Goal: Task Accomplishment & Management: Manage account settings

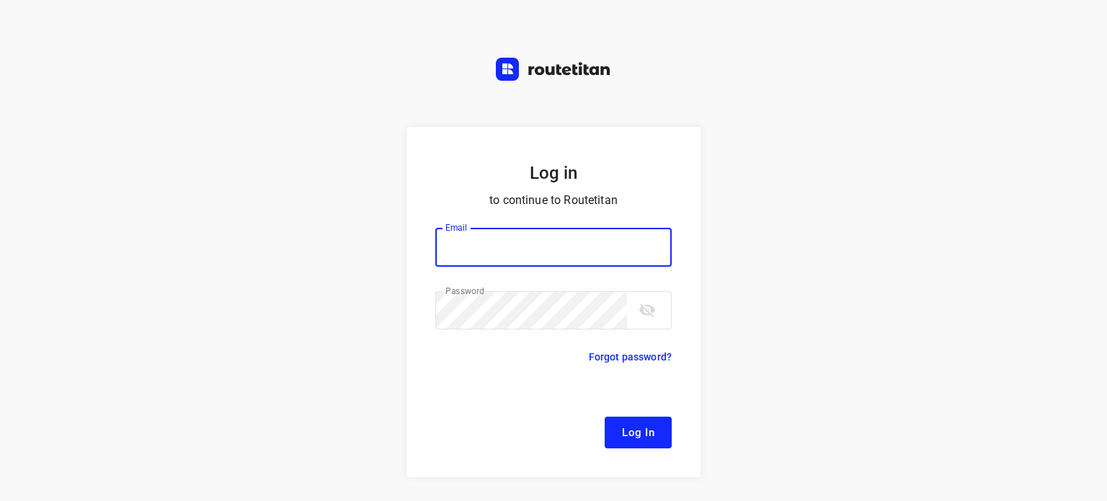
type input "[EMAIL_ADDRESS][DOMAIN_NAME]"
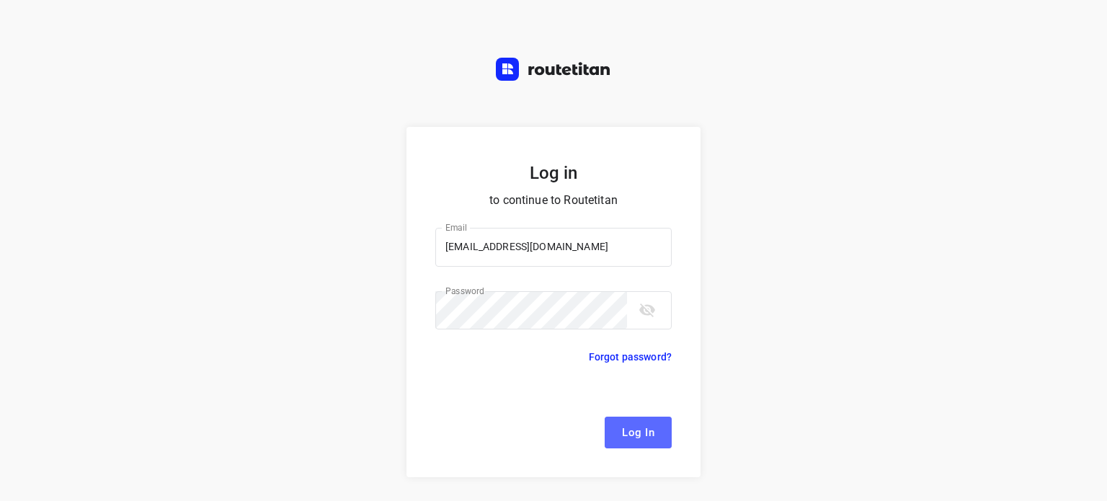
click at [639, 434] on span "Log In" at bounding box center [638, 432] width 32 height 19
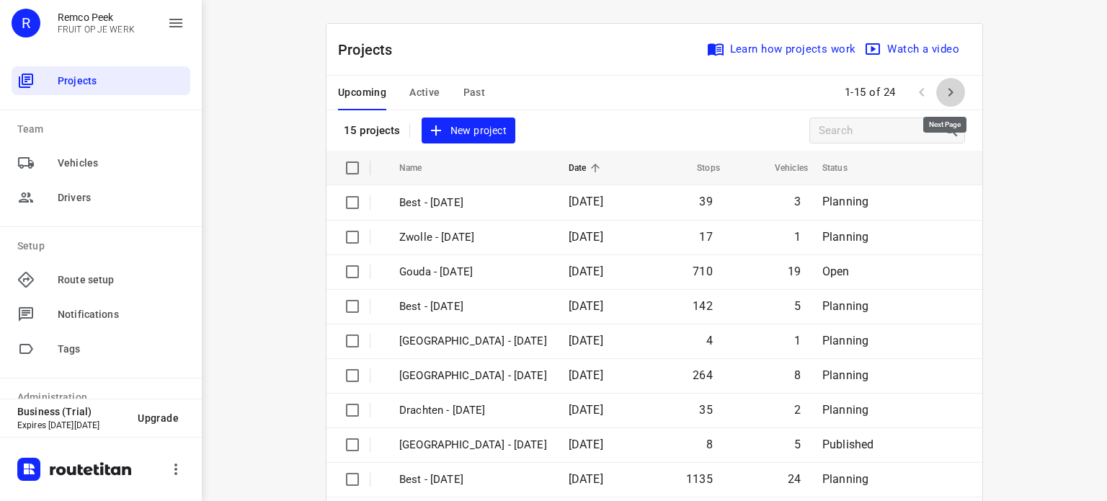
click at [942, 92] on icon "button" at bounding box center [950, 92] width 17 height 17
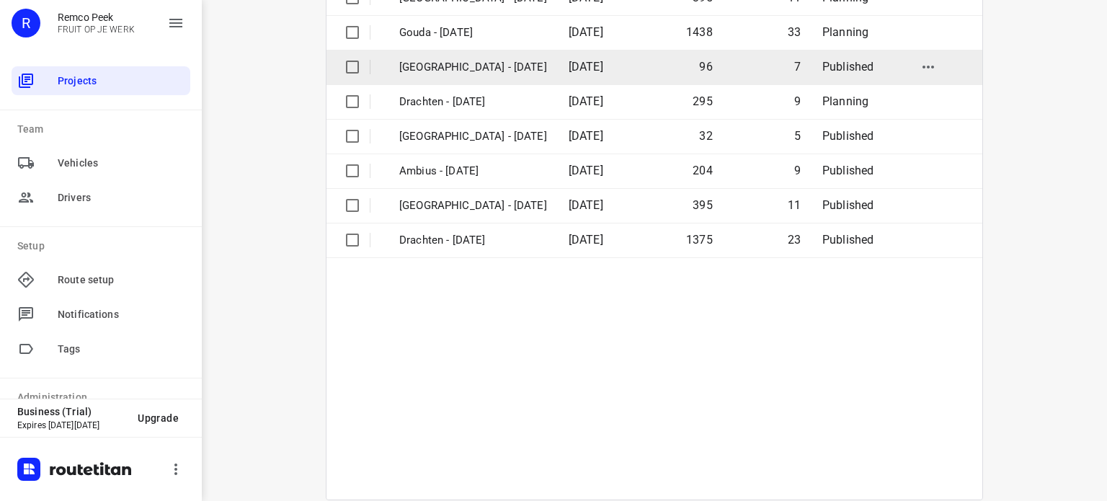
scroll to position [241, 0]
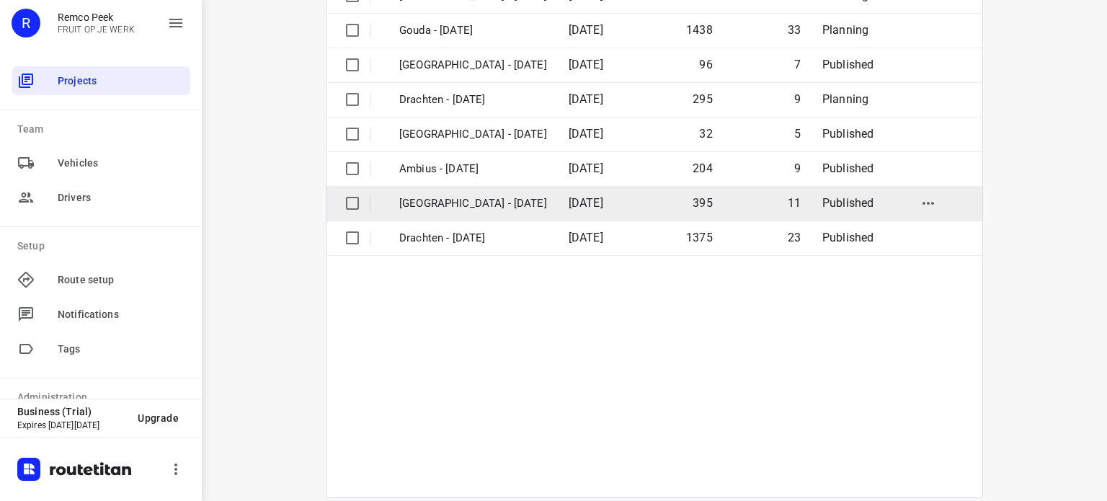
click at [419, 193] on td "[GEOGRAPHIC_DATA] - [DATE]" at bounding box center [471, 203] width 172 height 35
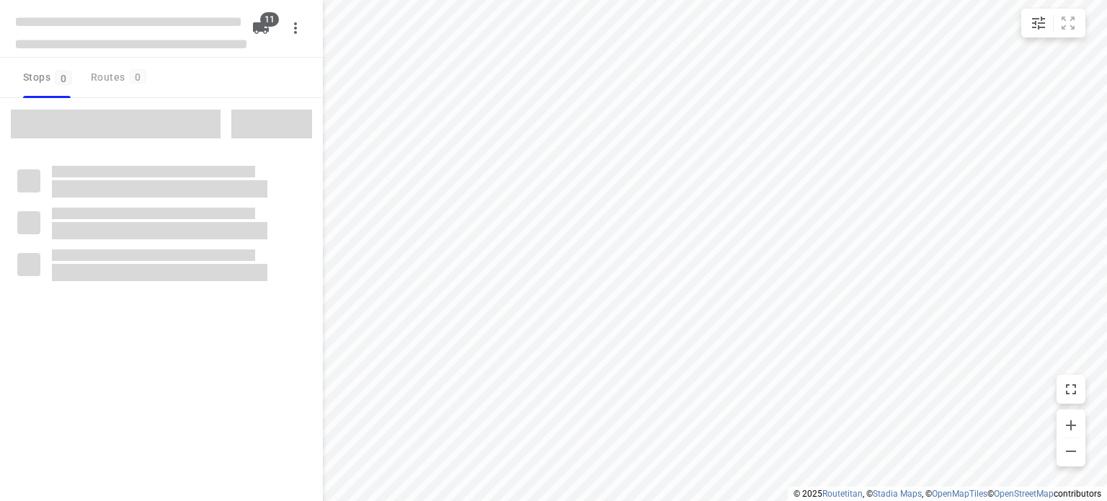
checkbox input "true"
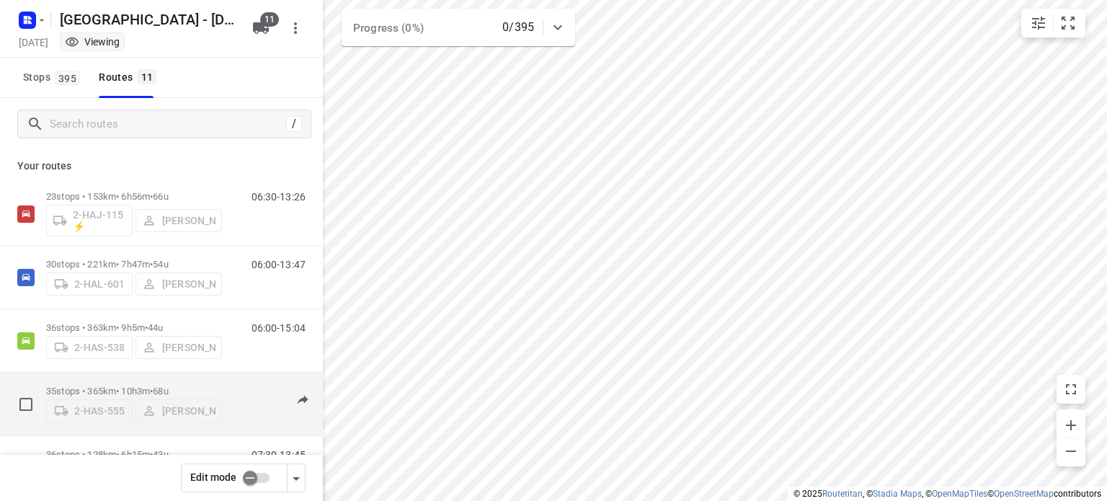
scroll to position [187, 0]
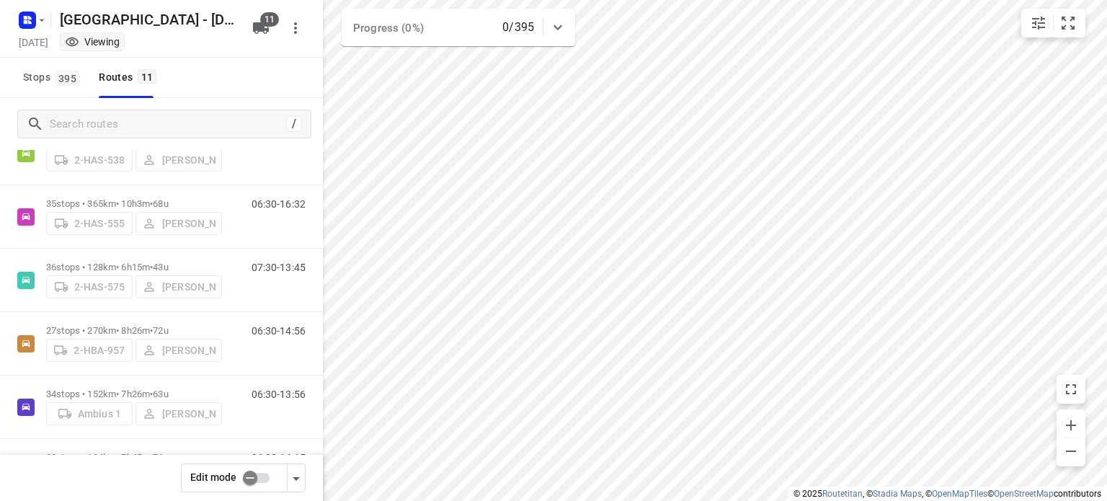
click at [236, 76] on div "Stops 395 Routes 11" at bounding box center [161, 78] width 323 height 40
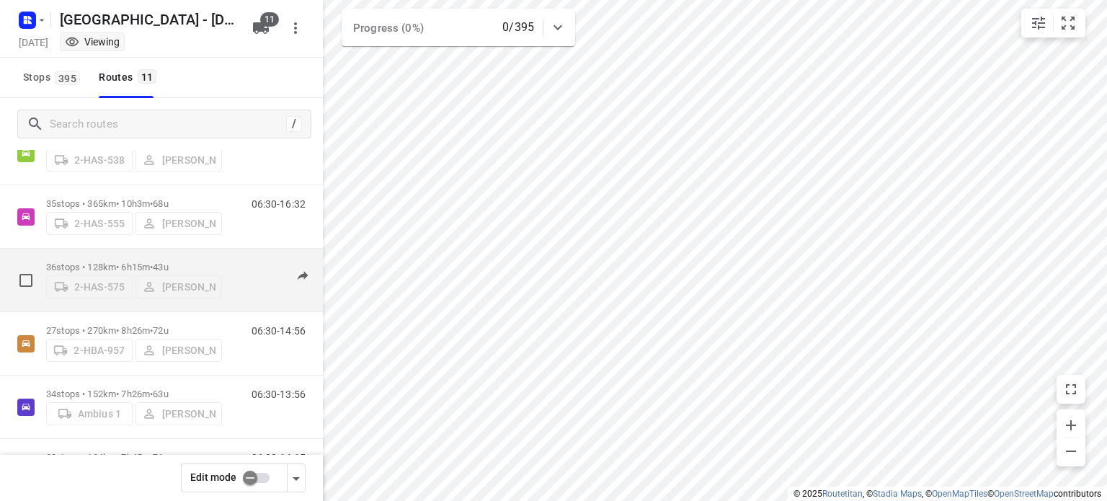
scroll to position [107, 0]
